Goal: Navigation & Orientation: Find specific page/section

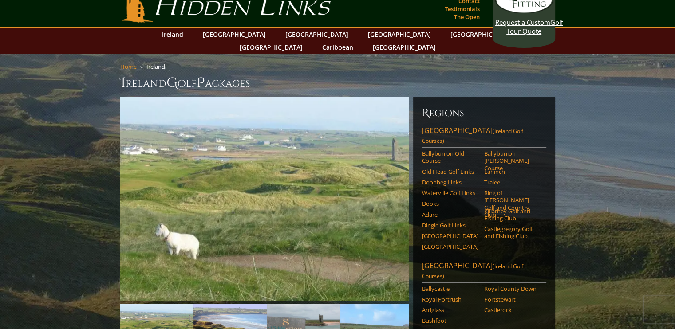
scroll to position [12, 0]
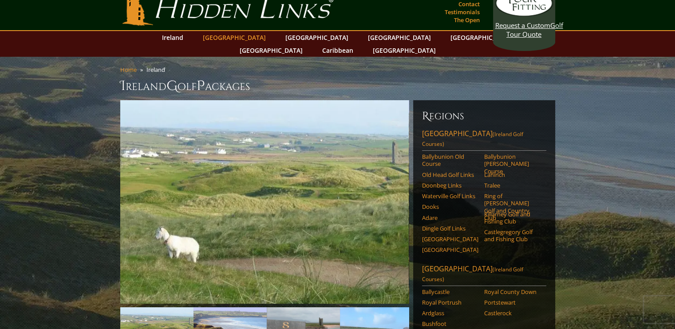
click at [247, 36] on link "[GEOGRAPHIC_DATA]" at bounding box center [234, 37] width 72 height 13
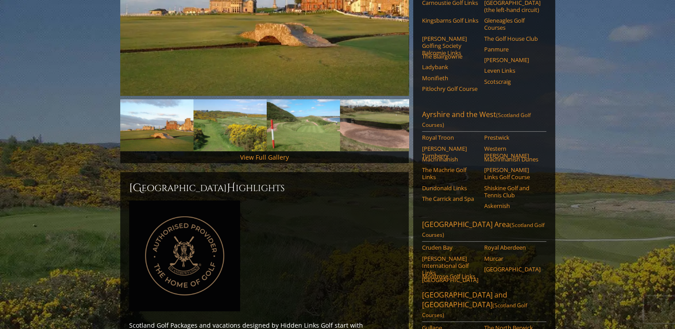
scroll to position [215, 0]
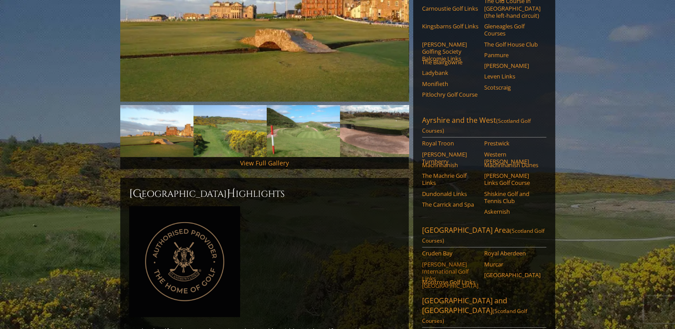
click at [451, 261] on link "[PERSON_NAME] International Golf Links [GEOGRAPHIC_DATA]" at bounding box center [450, 275] width 56 height 29
